Goal: Navigation & Orientation: Find specific page/section

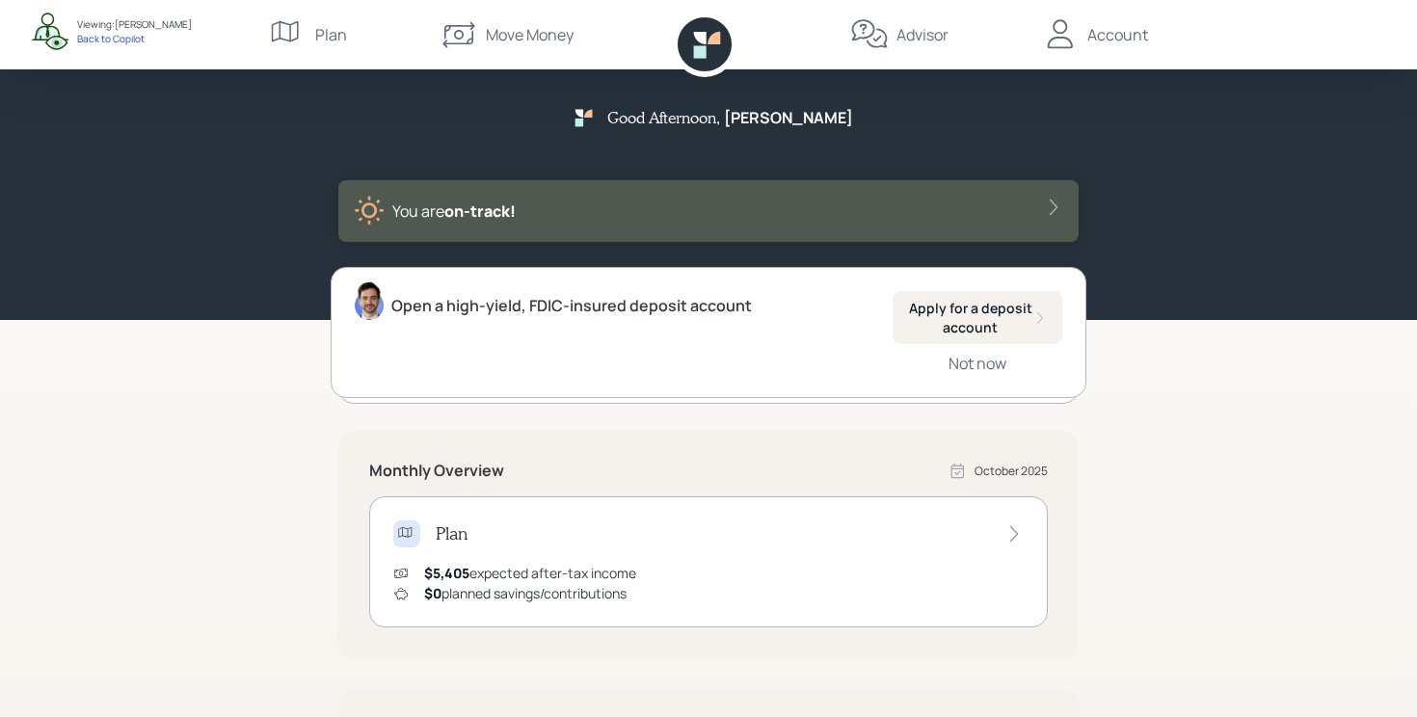
click at [905, 39] on div "Advisor" at bounding box center [923, 34] width 52 height 23
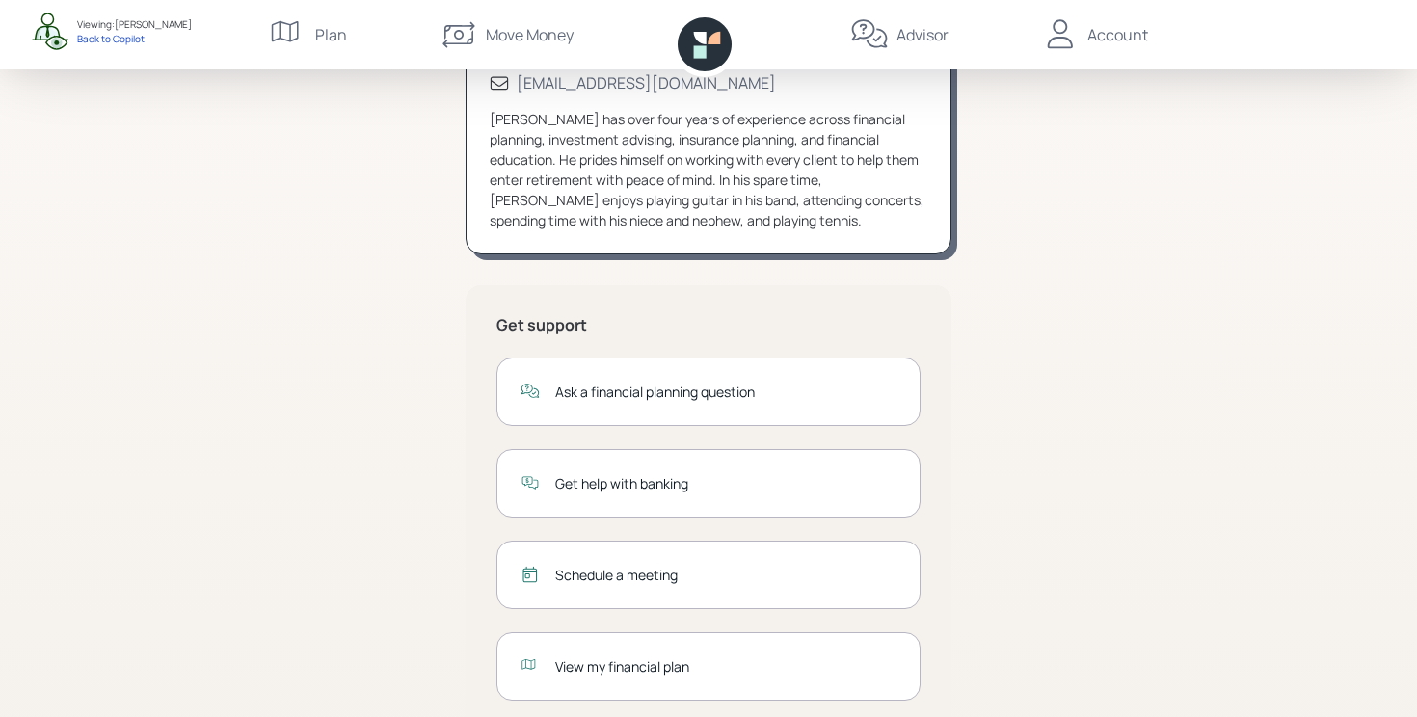
scroll to position [265, 0]
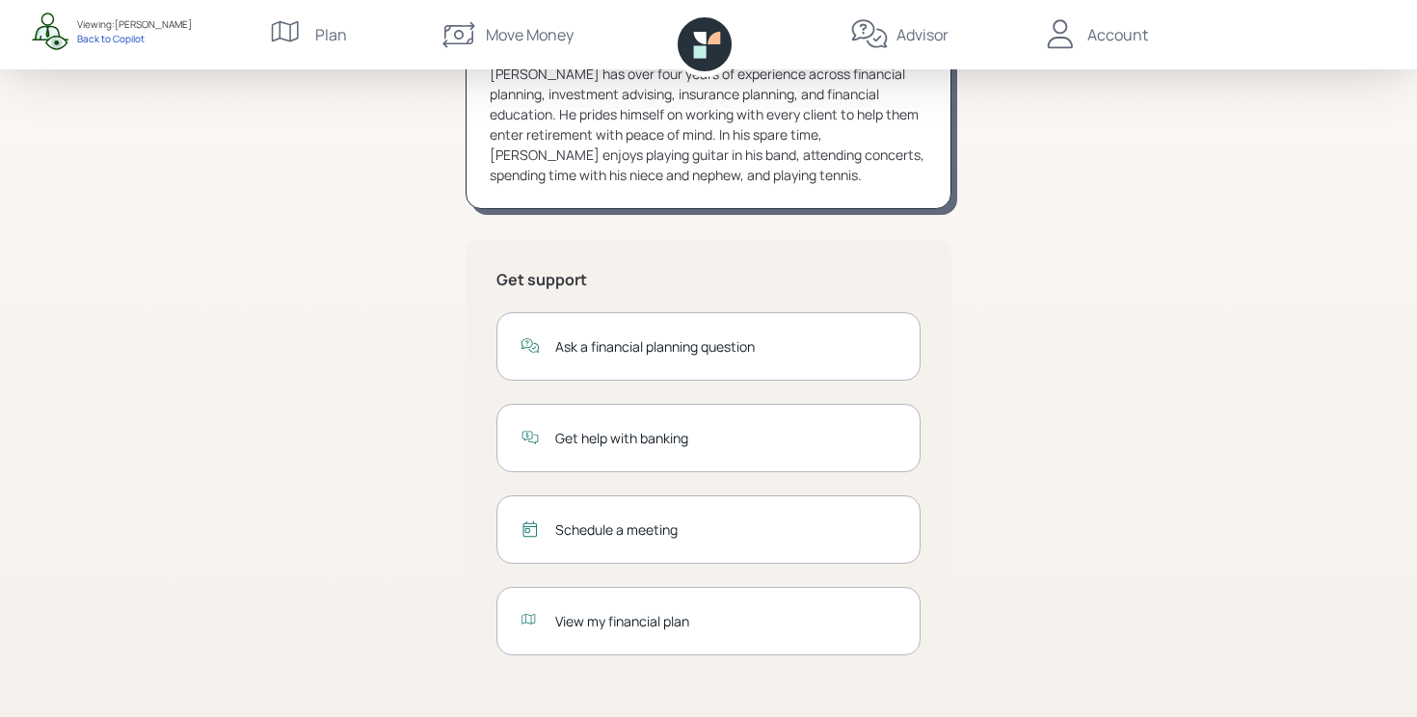
click at [661, 544] on div "Schedule a meeting" at bounding box center [708, 530] width 424 height 68
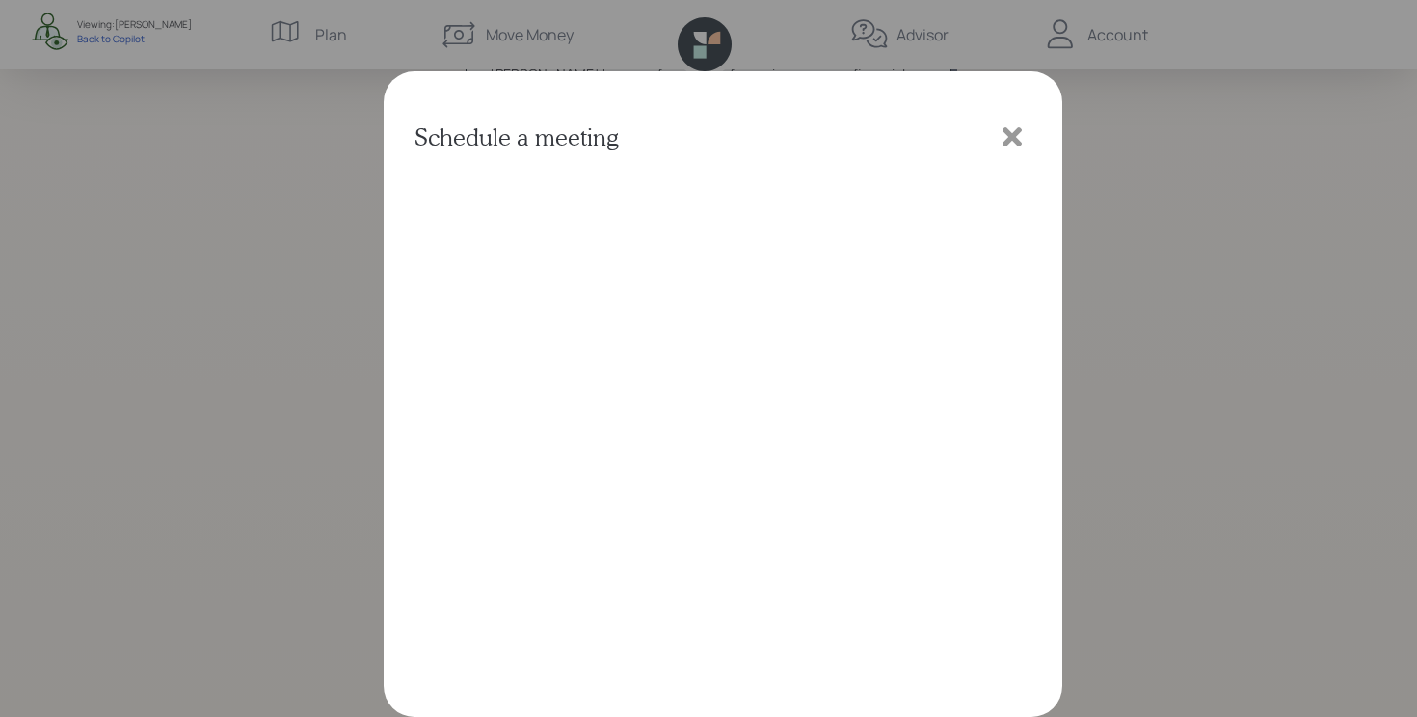
click at [1012, 135] on icon at bounding box center [1012, 136] width 19 height 19
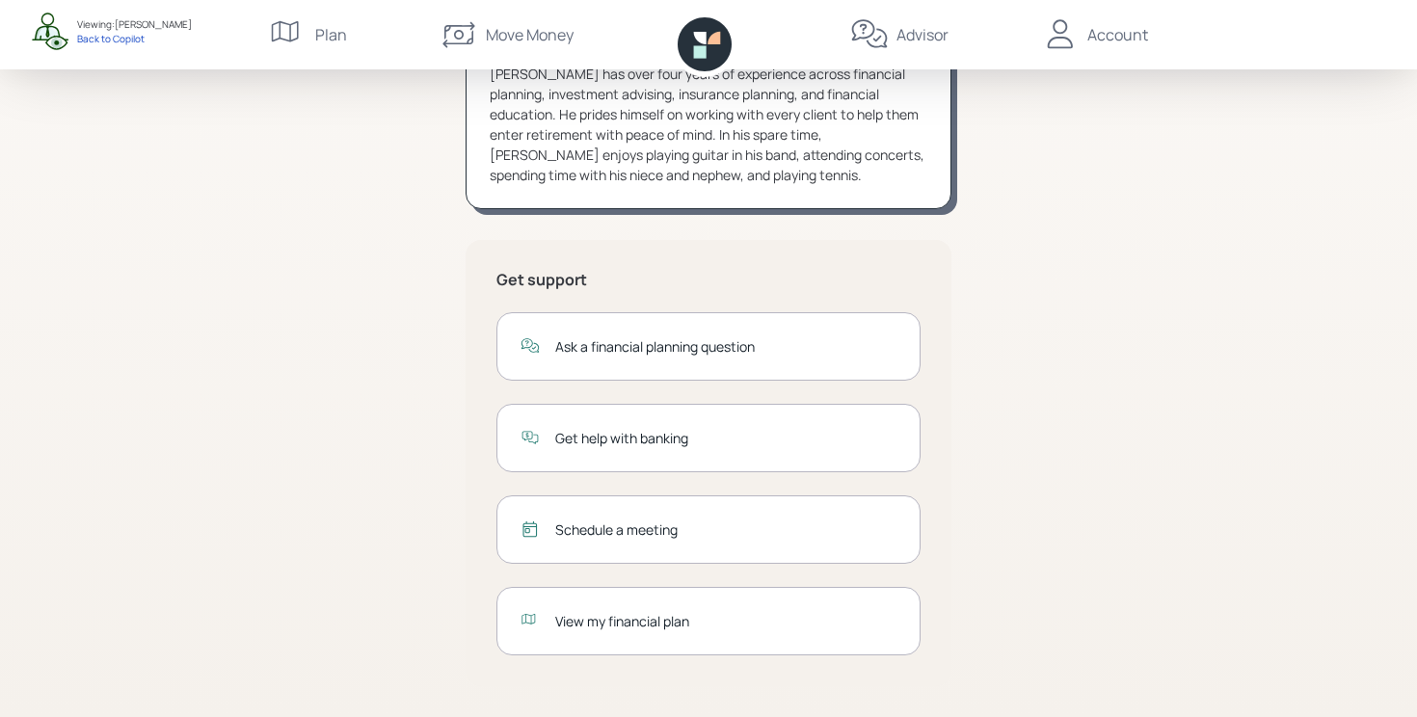
click at [670, 611] on div "View my financial plan" at bounding box center [725, 621] width 341 height 20
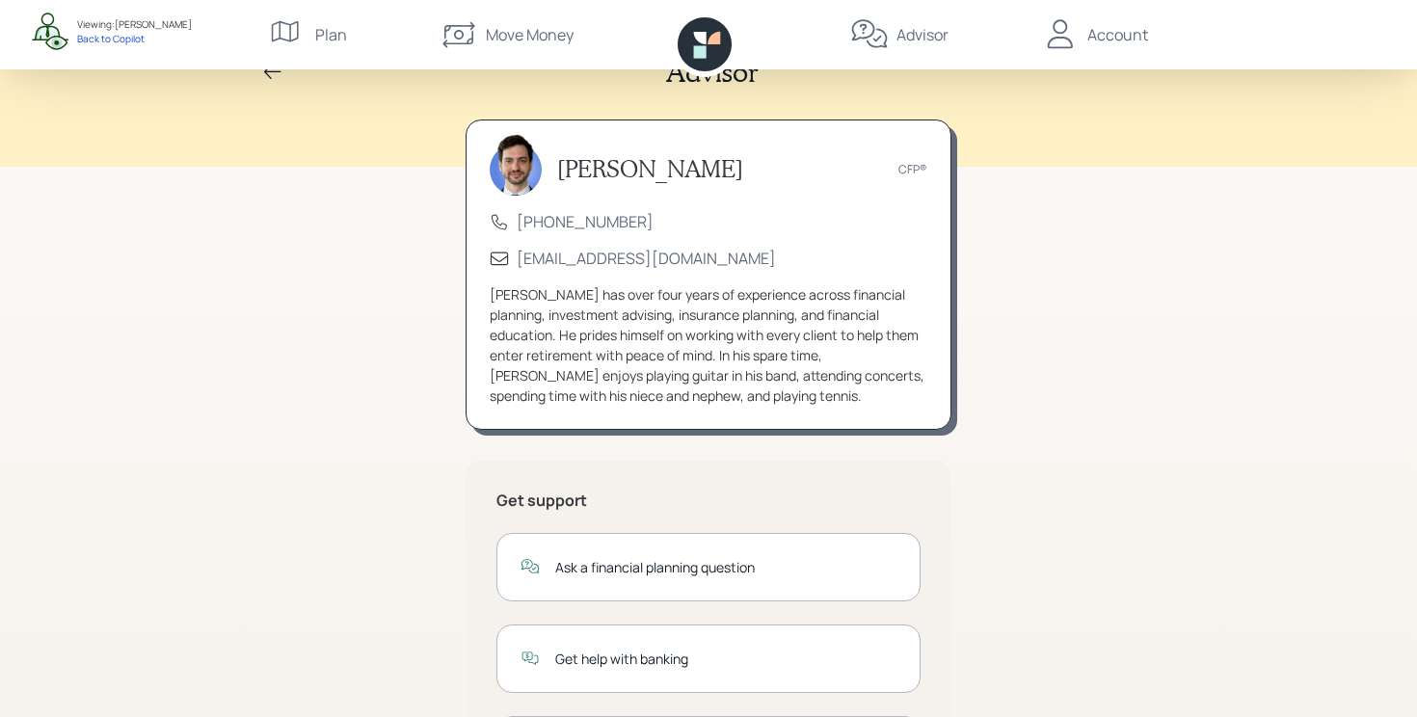
scroll to position [0, 0]
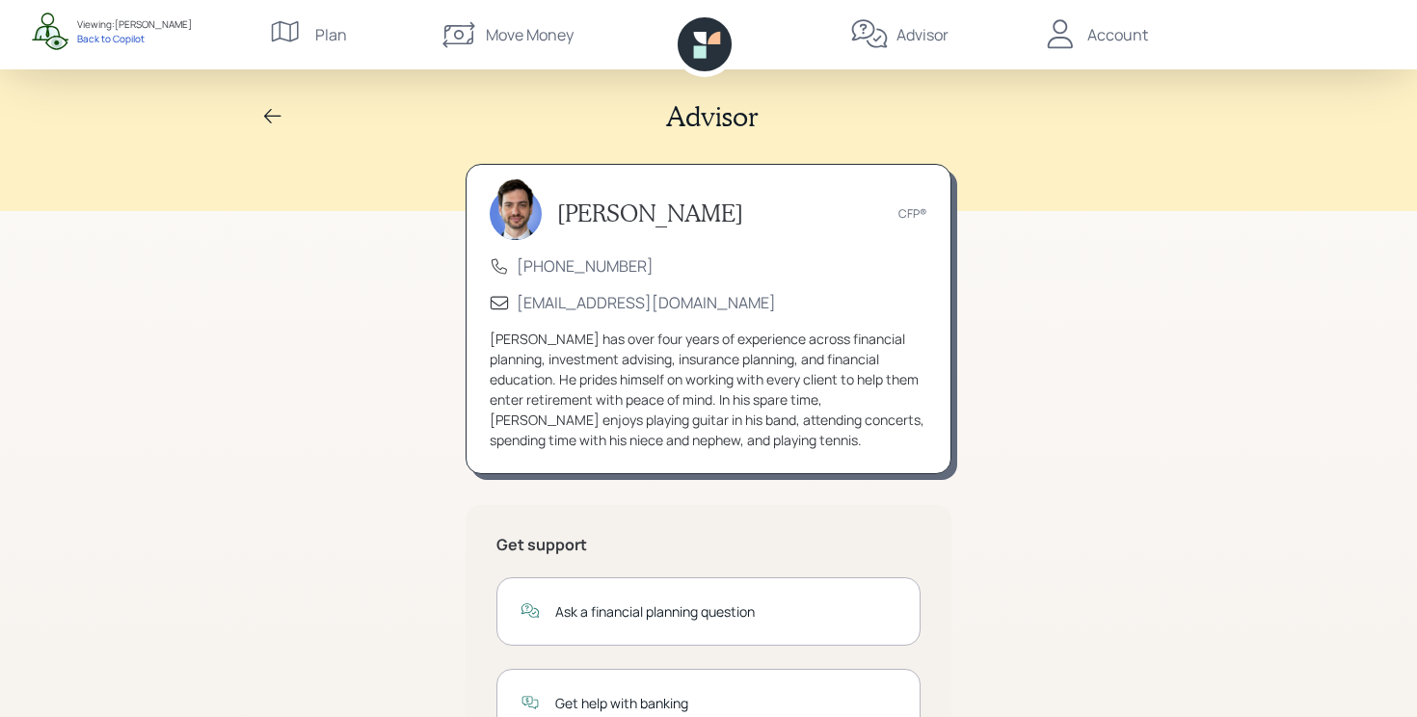
click at [1102, 40] on div "Account" at bounding box center [1117, 34] width 61 height 23
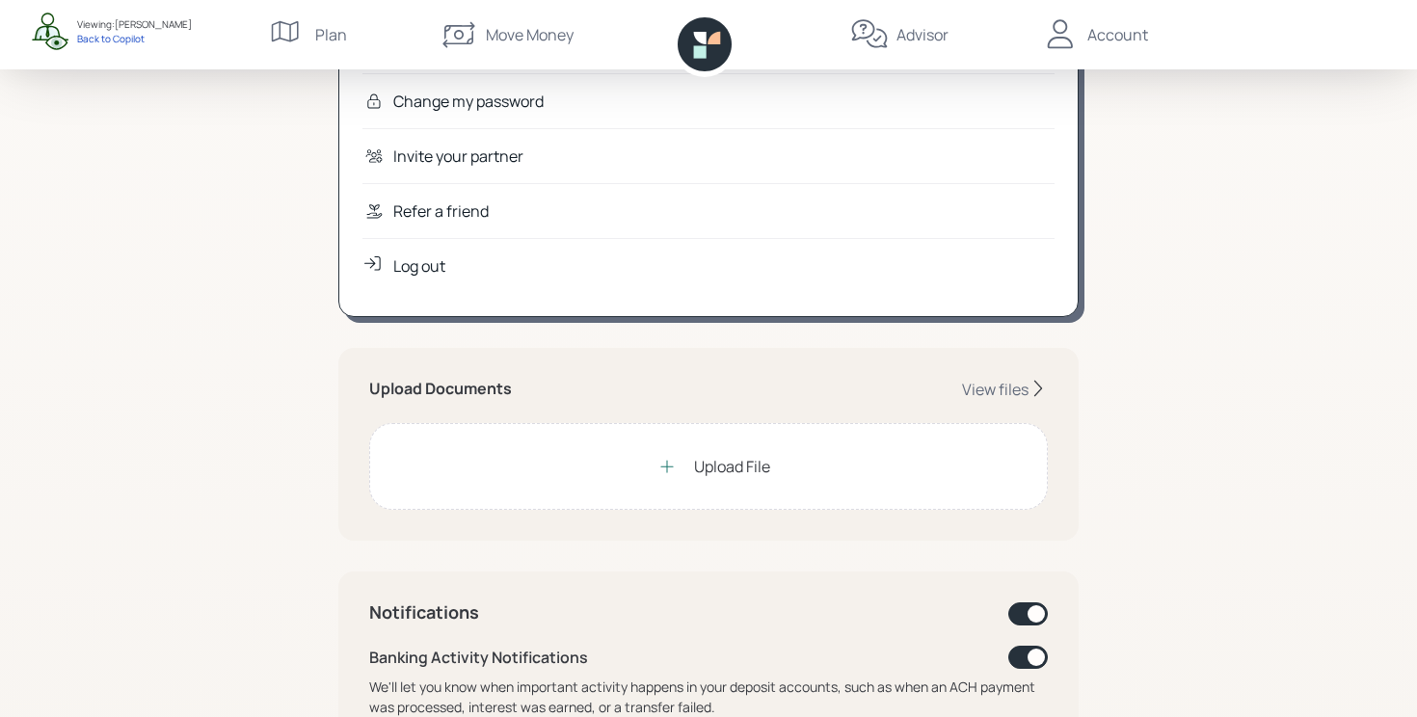
scroll to position [302, 0]
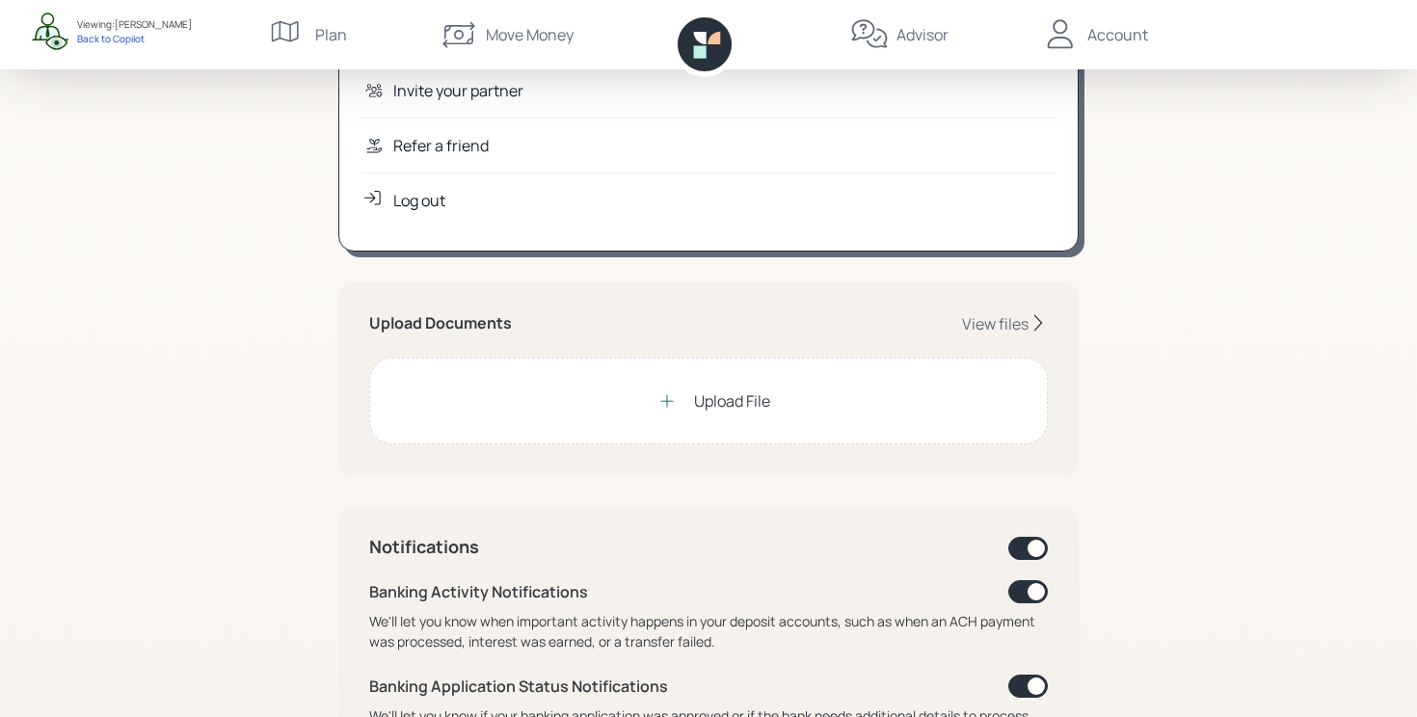
click at [688, 403] on div "Upload File" at bounding box center [709, 401] width 122 height 39
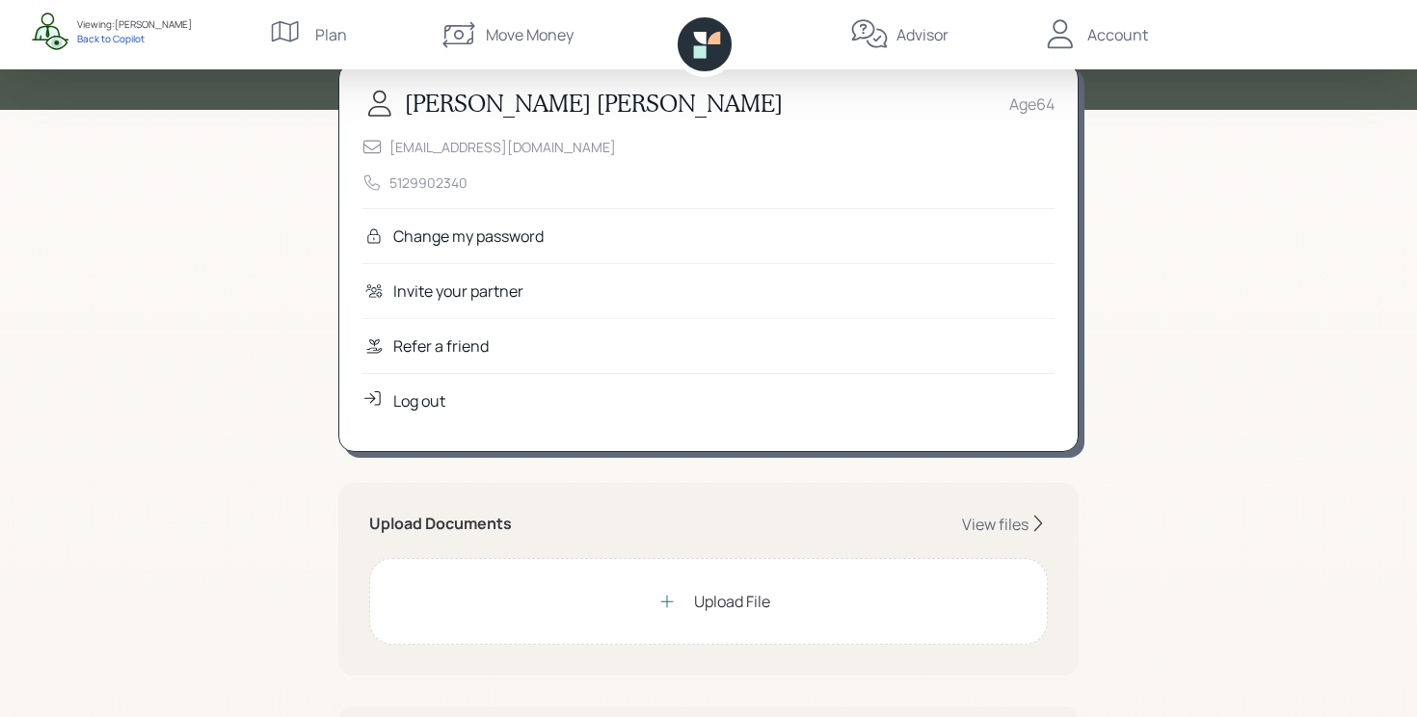
scroll to position [103, 0]
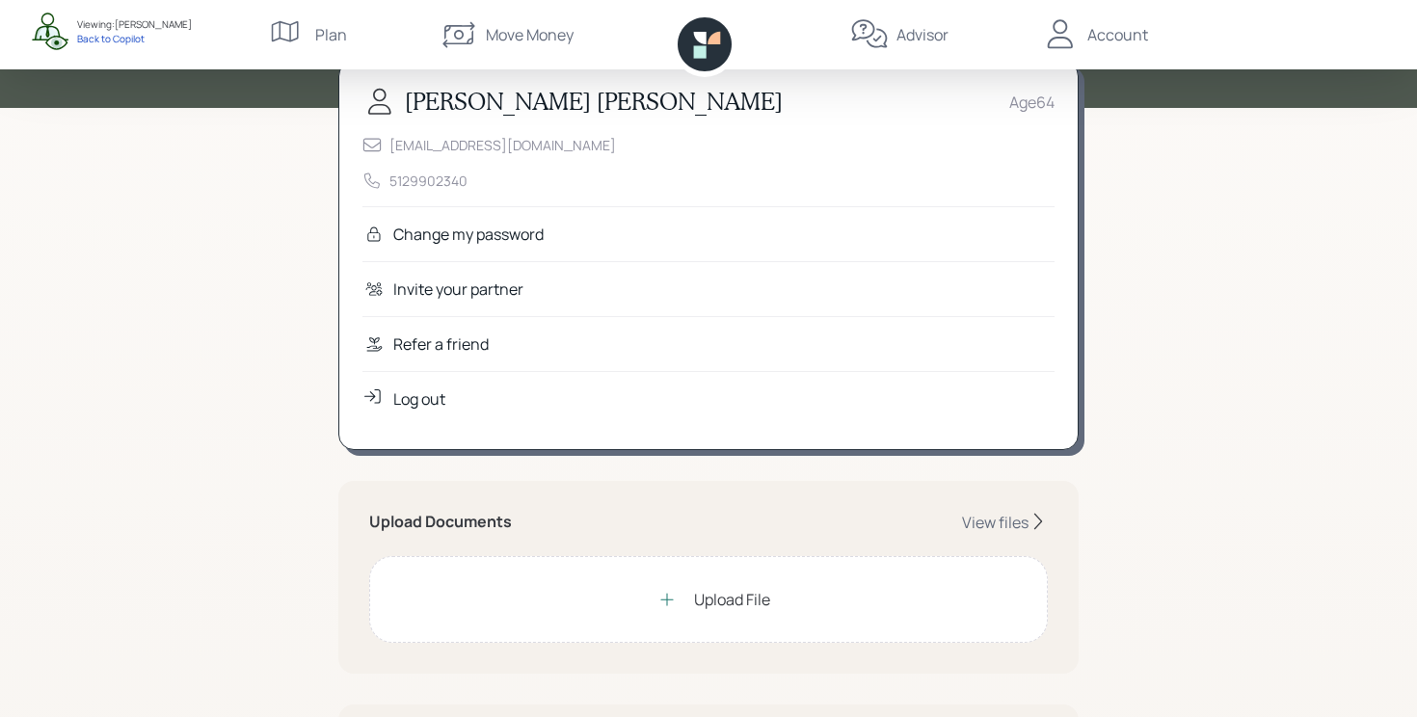
click at [421, 343] on div "Refer a friend" at bounding box center [440, 344] width 95 height 23
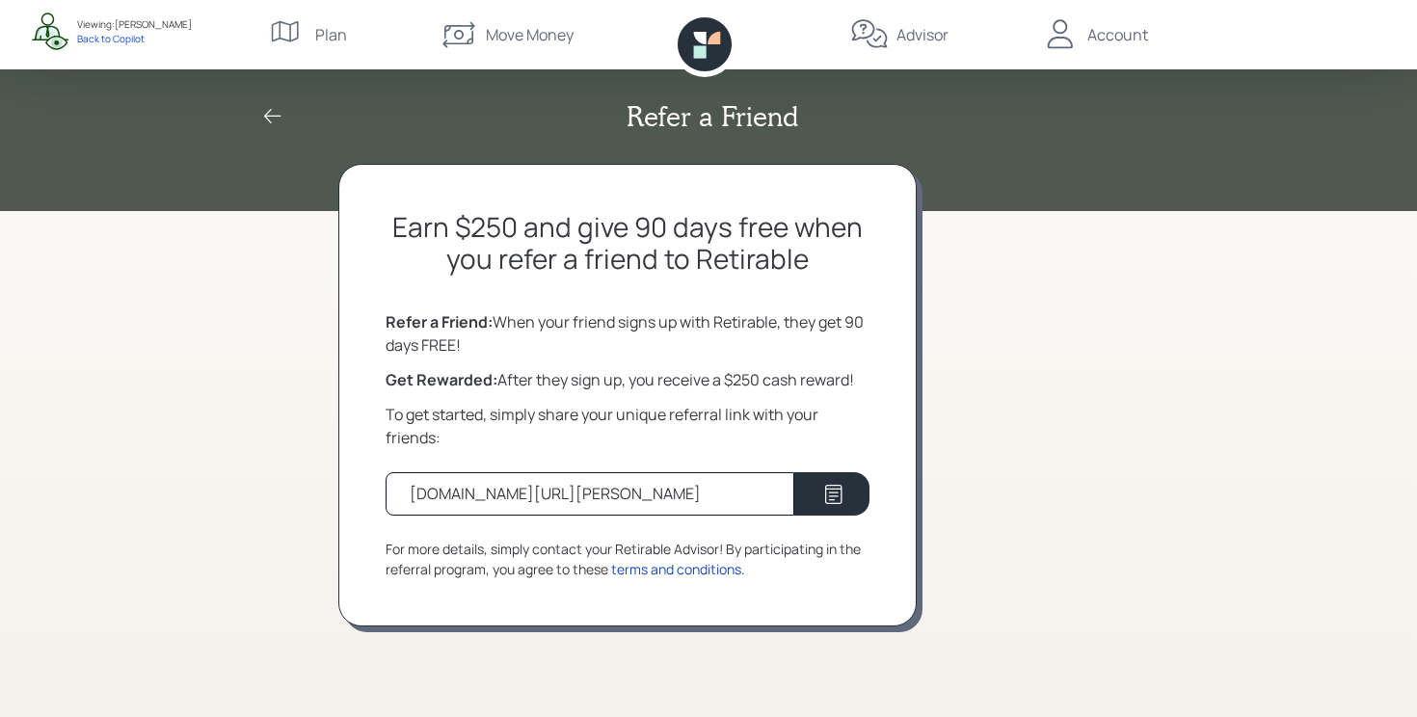
click at [271, 114] on icon at bounding box center [272, 116] width 23 height 23
